Goal: Connect with others: Connect with others

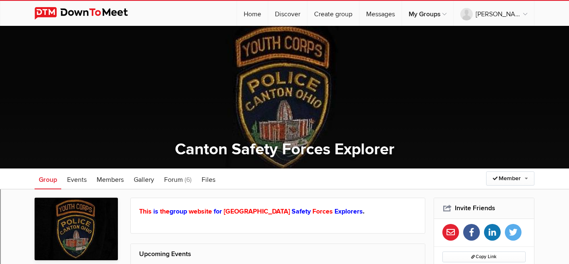
click at [88, 19] on img at bounding box center [88, 13] width 106 height 13
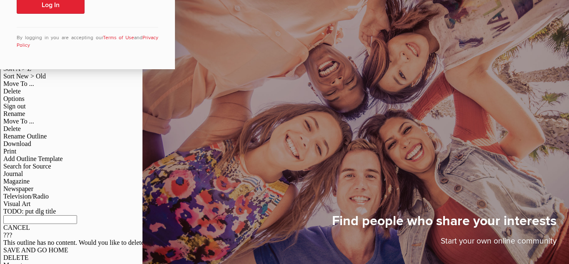
scroll to position [24, 0]
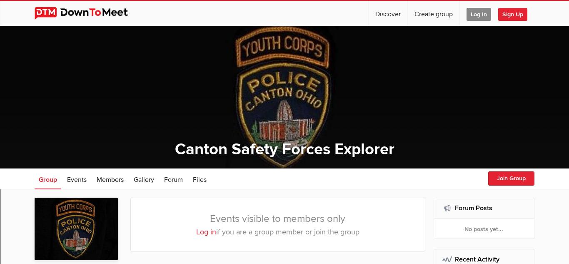
click at [475, 13] on span "Log In" at bounding box center [479, 14] width 25 height 13
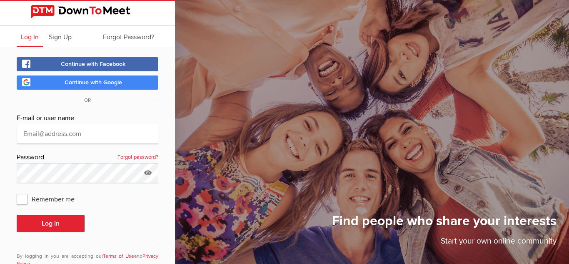
click at [132, 81] on link "Continue with Google" at bounding box center [88, 82] width 142 height 14
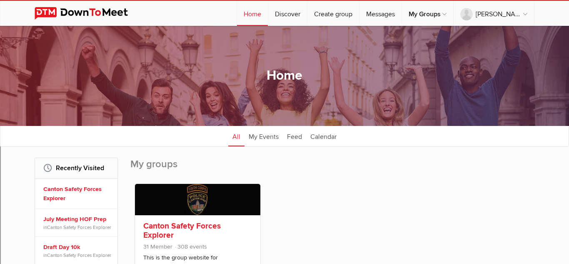
click at [163, 248] on span "31 Member" at bounding box center [157, 246] width 29 height 7
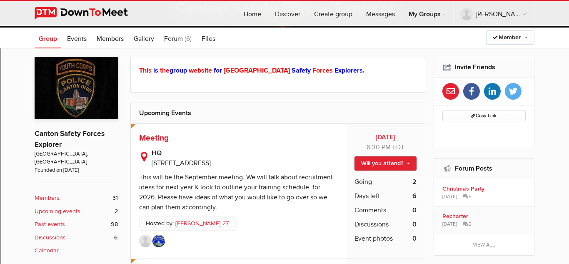
scroll to position [245, 0]
